Goal: Task Accomplishment & Management: Manage account settings

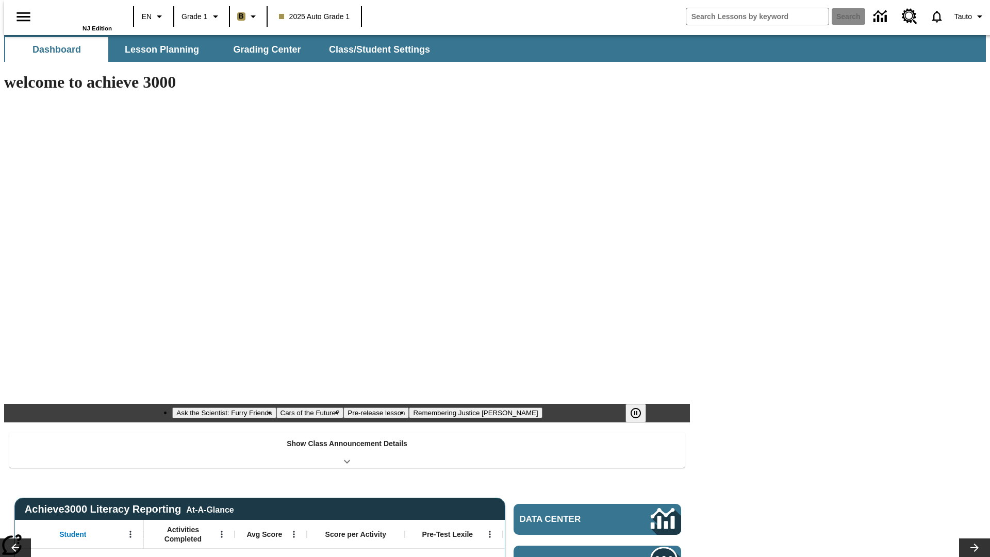
type input "-1"
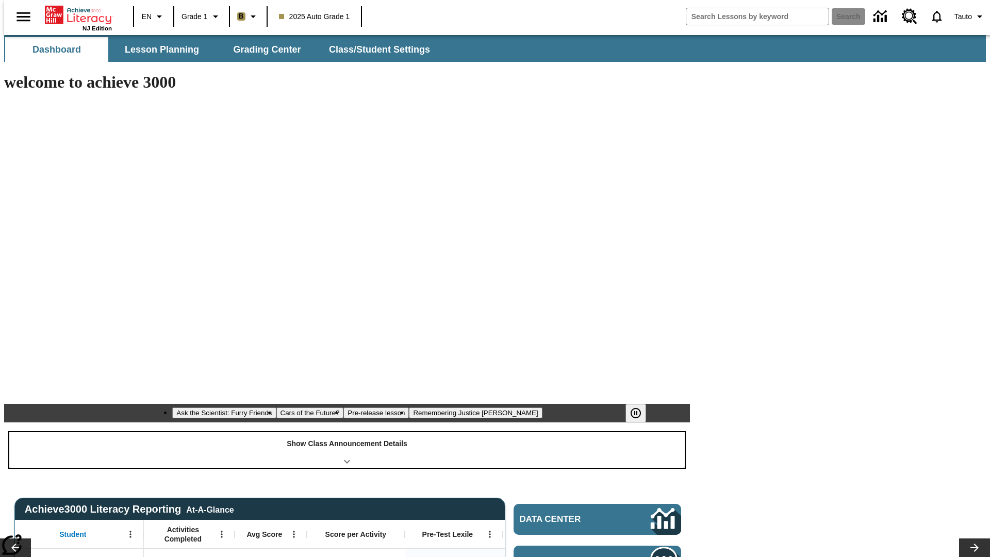
click at [347, 432] on div "Show Class Announcement Details" at bounding box center [346, 450] width 675 height 36
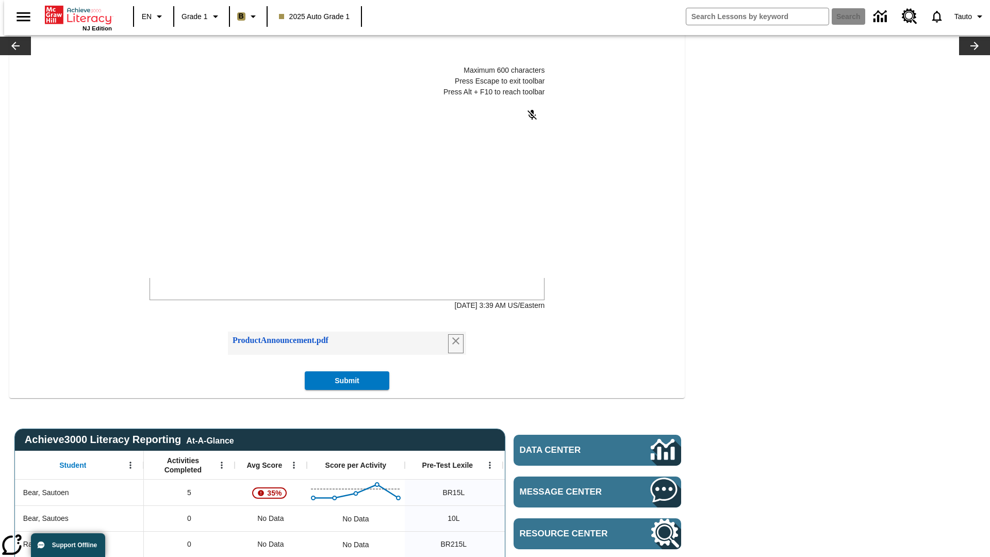
click at [453, 344] on icon "Remove attachment" at bounding box center [455, 340] width 7 height 7
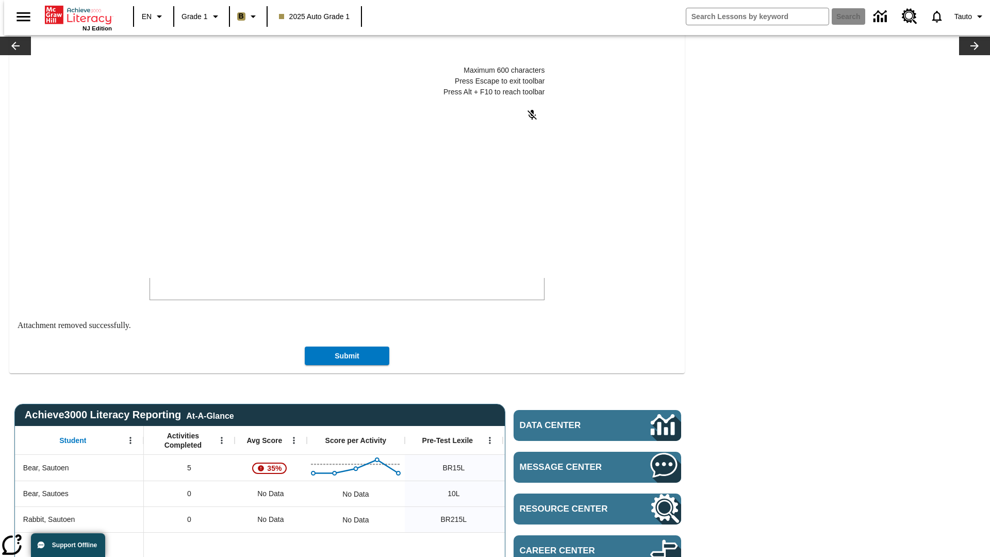
scroll to position [47, 0]
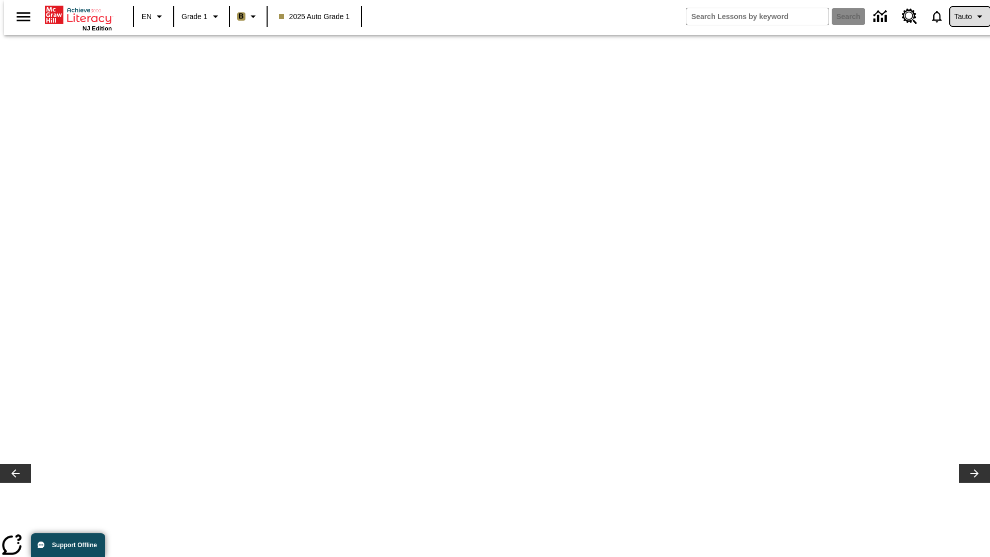
click at [965, 17] on span "Tauto" at bounding box center [963, 16] width 18 height 11
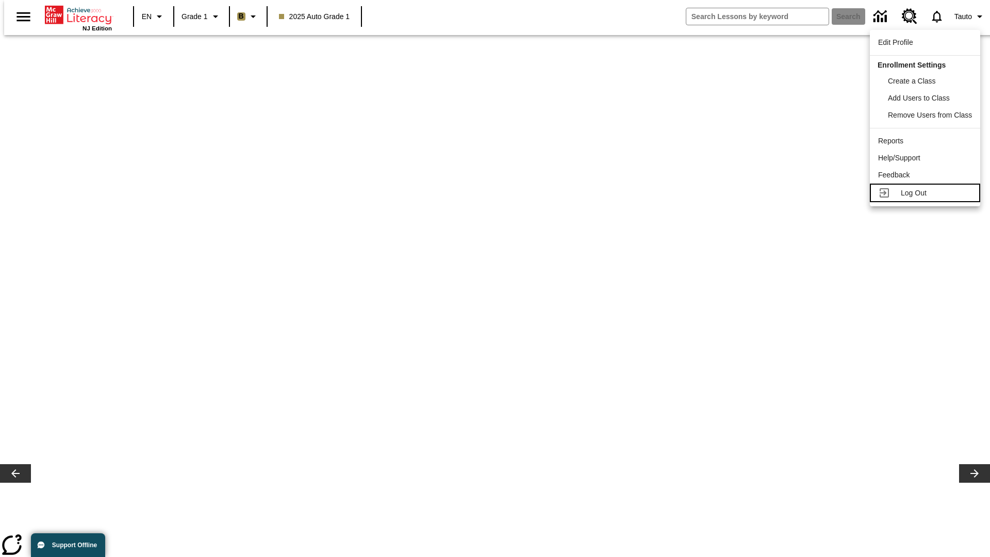
click at [926, 193] on span "Log Out" at bounding box center [914, 193] width 26 height 8
